Goal: Use online tool/utility: Utilize a website feature to perform a specific function

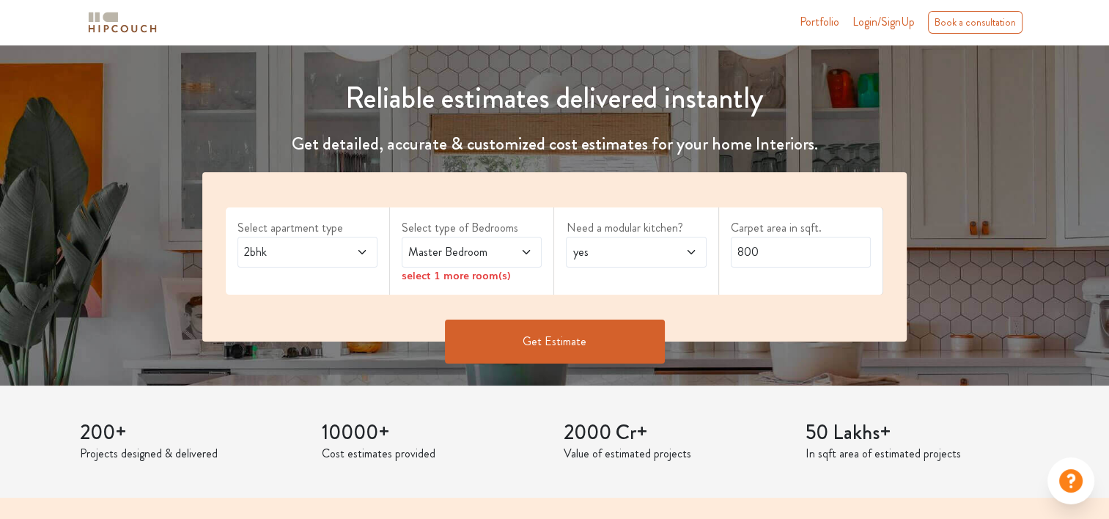
scroll to position [147, 0]
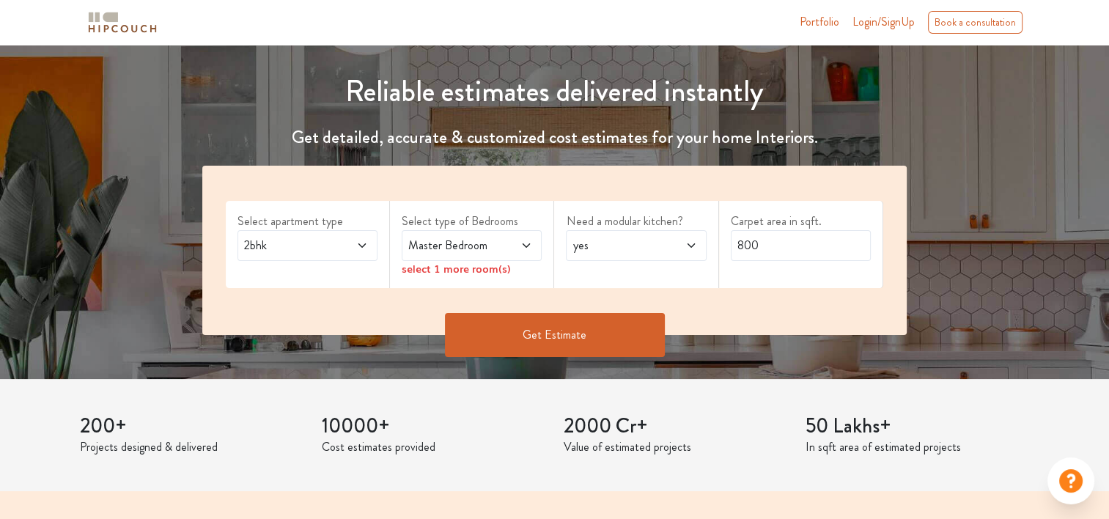
click at [500, 240] on span at bounding box center [516, 246] width 32 height 18
click at [359, 291] on div "Select apartment type 2bhk Select type of Bedrooms Master Bedroom select 1 more…" at bounding box center [554, 250] width 704 height 169
click at [489, 251] on span "Master Bedroom" at bounding box center [452, 246] width 95 height 18
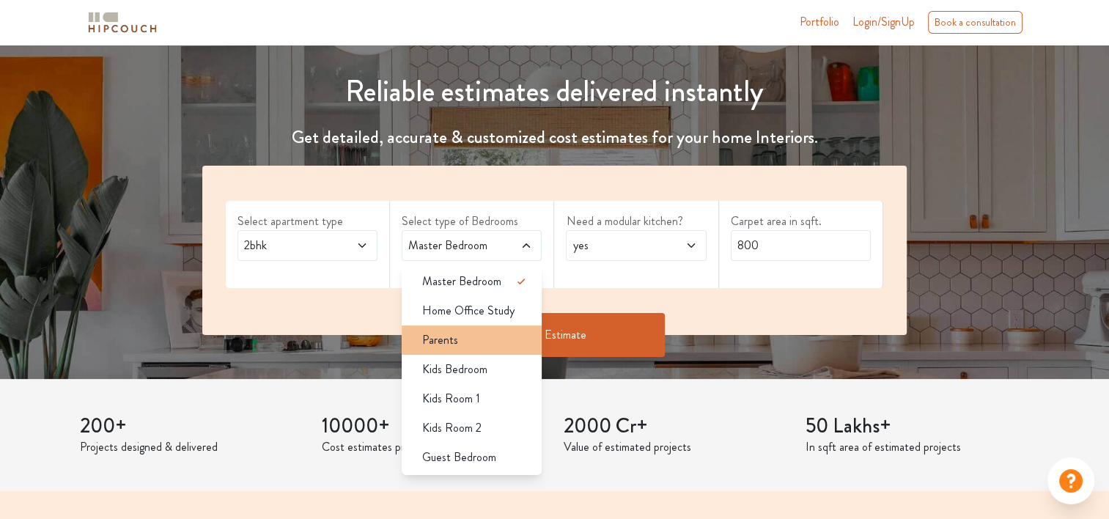
click at [490, 341] on div "Parents" at bounding box center [475, 340] width 131 height 18
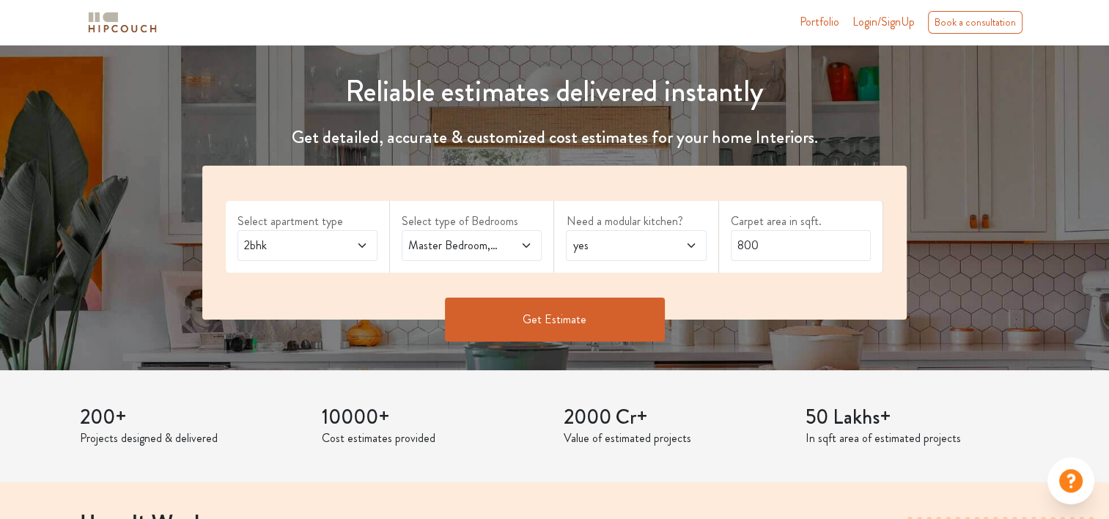
click at [520, 249] on span at bounding box center [516, 246] width 32 height 18
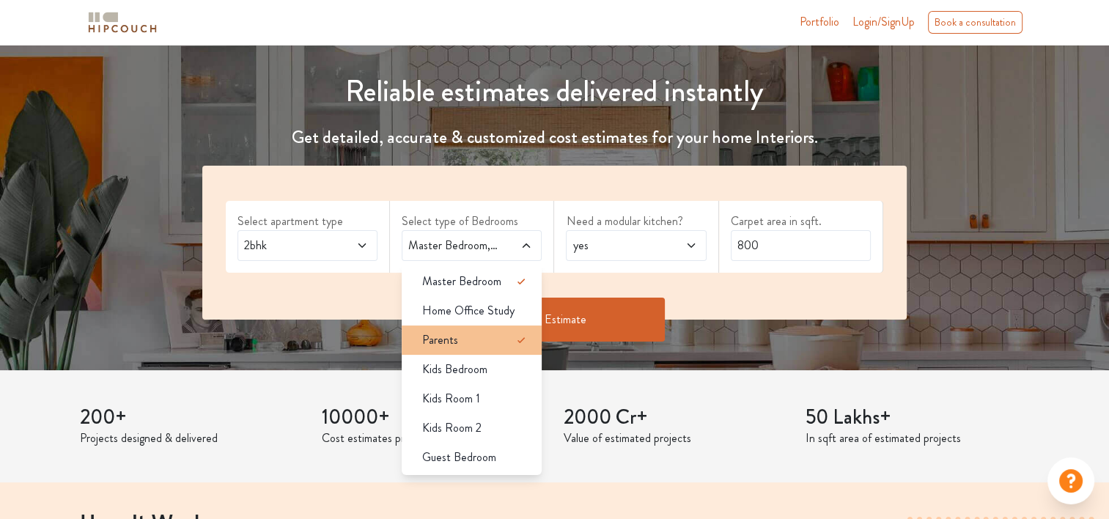
click at [495, 332] on div "Parents" at bounding box center [475, 340] width 131 height 18
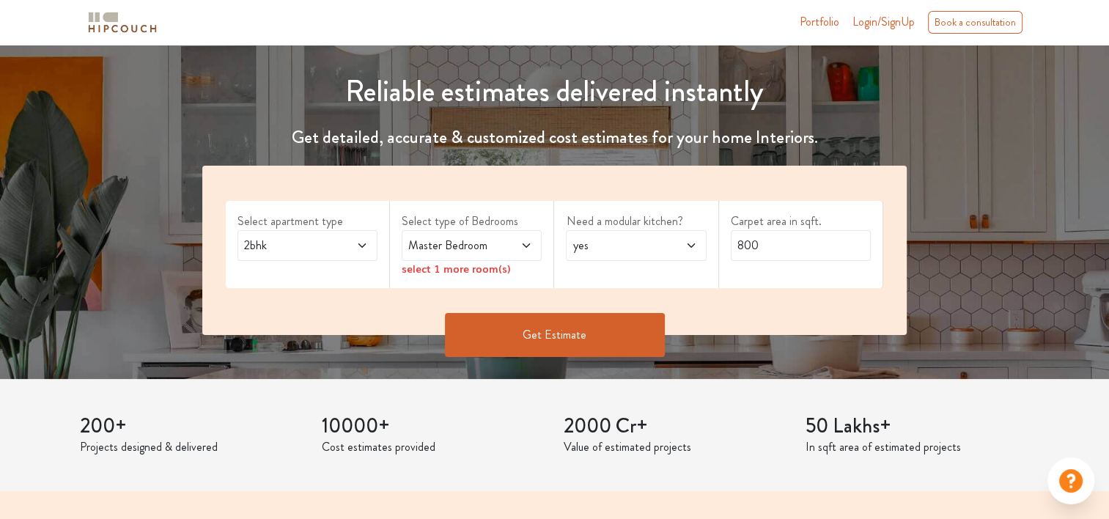
click at [627, 283] on div "Need a modular kitchen? yes" at bounding box center [636, 244] width 164 height 87
click at [629, 243] on span "yes" at bounding box center [616, 246] width 95 height 18
click at [627, 302] on div "no" at bounding box center [639, 311] width 131 height 18
click at [766, 257] on input "800" at bounding box center [801, 245] width 140 height 31
type input "8"
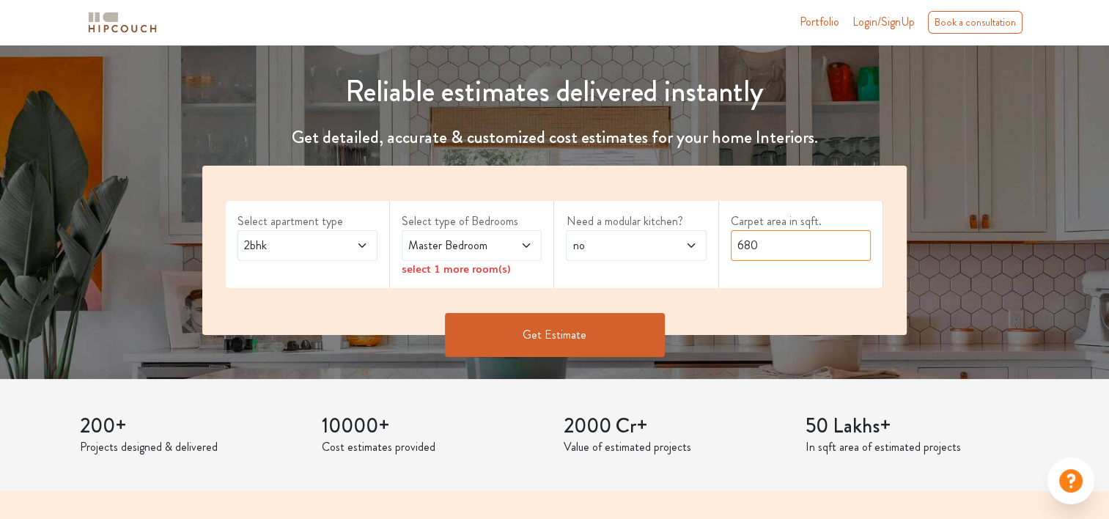
type input "680"
click at [643, 341] on button "Get Estimate" at bounding box center [555, 335] width 220 height 44
